Goal: Use online tool/utility: Use online tool/utility

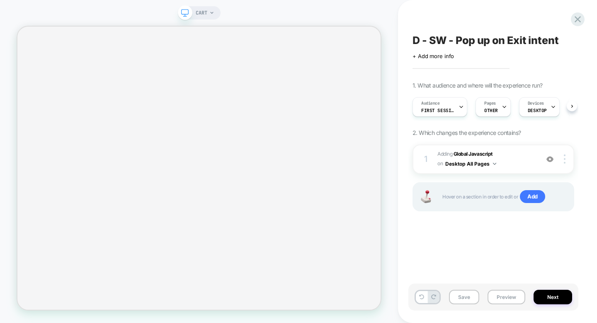
scroll to position [0, 0]
click at [494, 296] on button "Preview" at bounding box center [507, 296] width 38 height 15
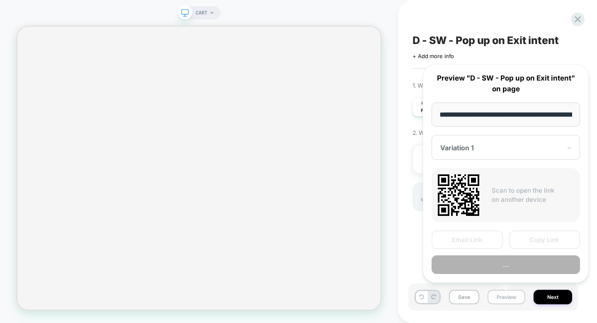
scroll to position [0, 64]
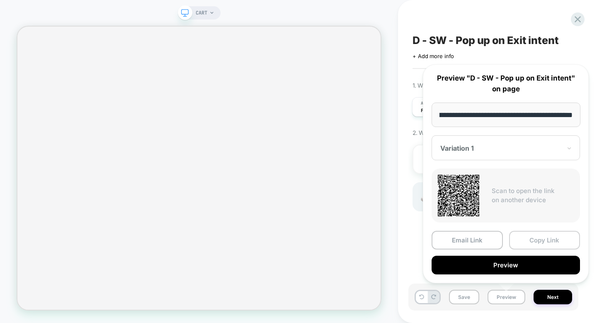
click at [535, 238] on button "Copy Link" at bounding box center [544, 240] width 71 height 19
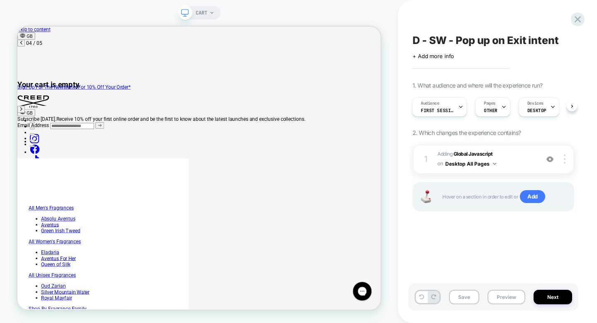
scroll to position [0, 1046]
click at [502, 294] on button "Preview" at bounding box center [507, 296] width 38 height 15
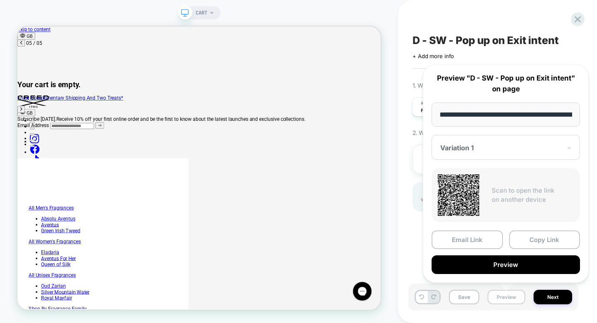
scroll to position [0, 64]
click at [534, 235] on button "Copy Link" at bounding box center [544, 240] width 71 height 19
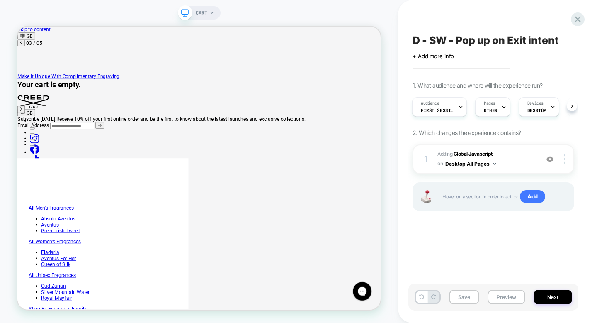
scroll to position [0, 544]
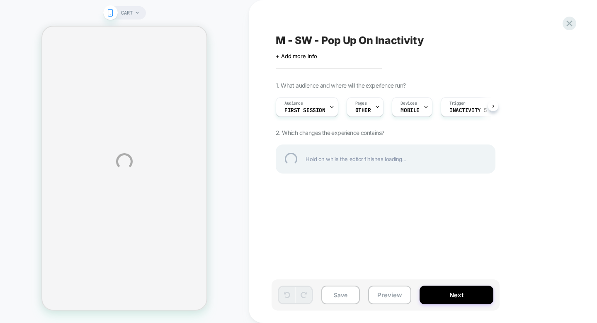
click at [394, 295] on div "CART M - SW - Pop Up On Inactivity Click to edit experience details + Add more …" at bounding box center [298, 161] width 597 height 323
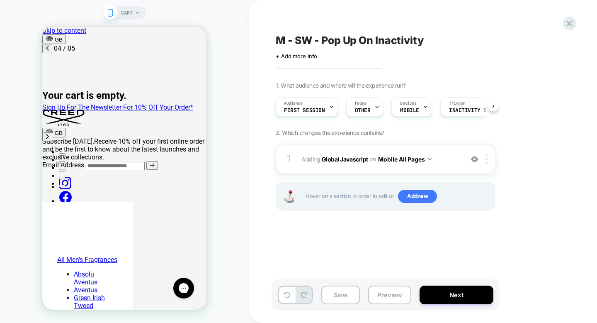
scroll to position [0, 393]
click at [384, 301] on button "Preview" at bounding box center [389, 294] width 43 height 19
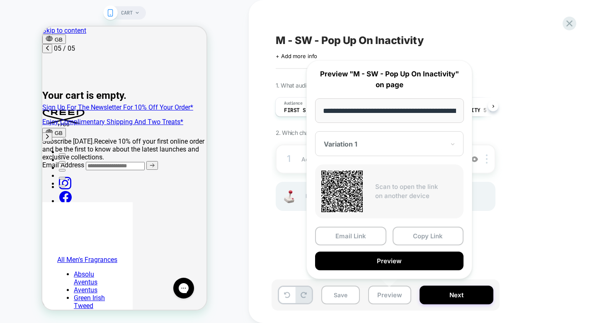
scroll to position [0, 524]
click at [530, 119] on div "1. What audience and where will the experience run? Audience First Session Page…" at bounding box center [427, 157] width 303 height 150
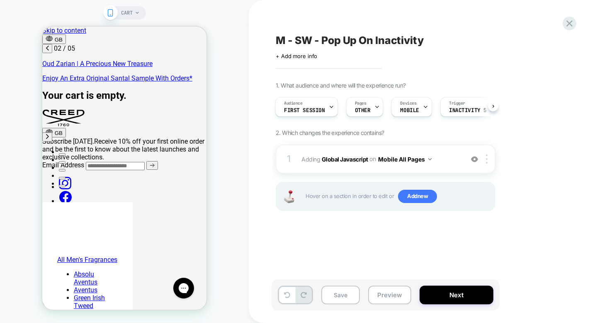
scroll to position [0, 131]
